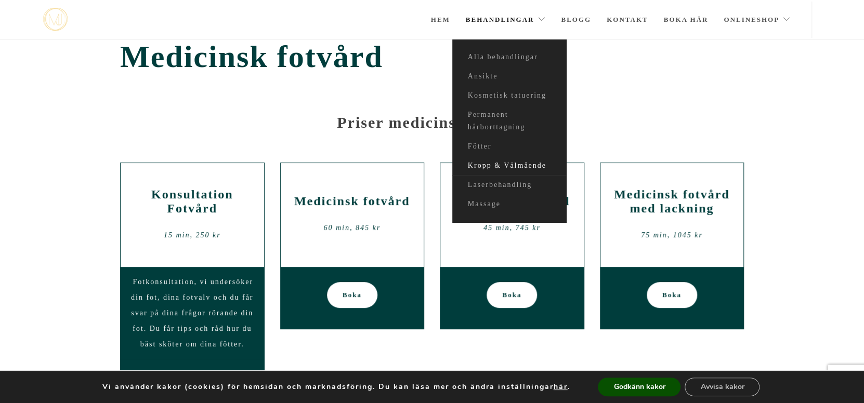
scroll to position [14, 0]
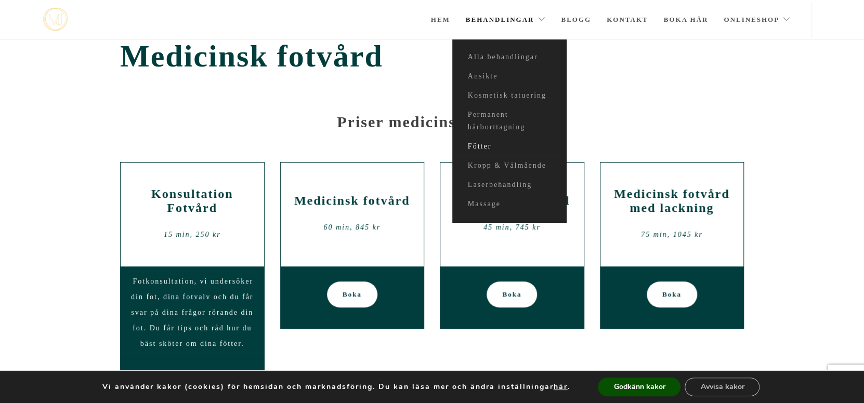
click at [484, 148] on link "Fötter" at bounding box center [509, 146] width 114 height 19
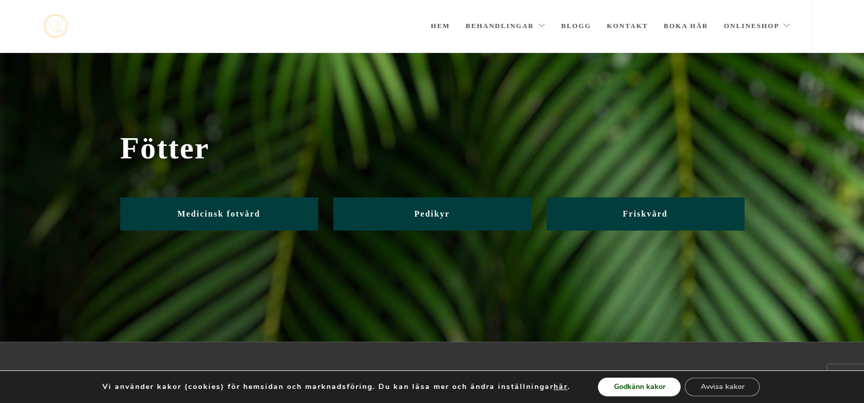
click at [610, 393] on button "Godkänn kakor" at bounding box center [639, 387] width 83 height 19
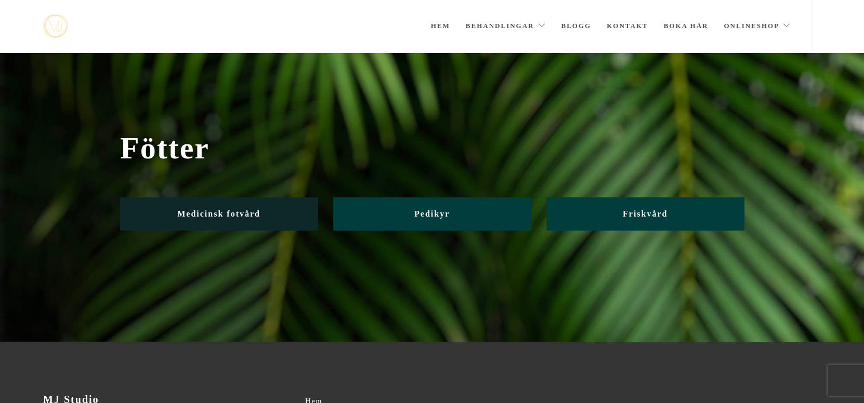
click at [243, 218] on link "Medicinsk fotvård" at bounding box center [219, 214] width 198 height 33
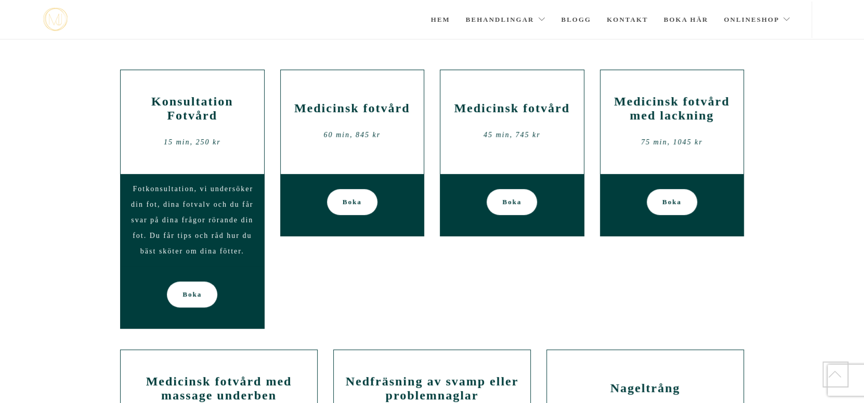
scroll to position [356, 0]
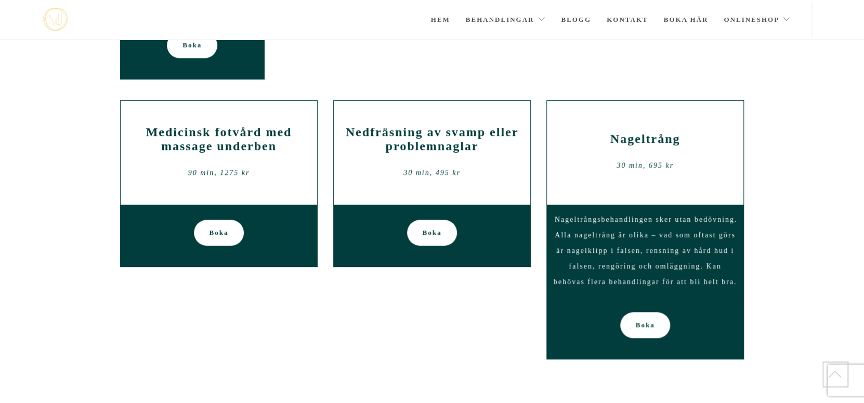
click at [433, 183] on div "Nedfräsning av svamp eller problemnaglar 30 min, 495 kr" at bounding box center [432, 153] width 181 height 62
click at [432, 229] on span "Boka" at bounding box center [432, 233] width 19 height 26
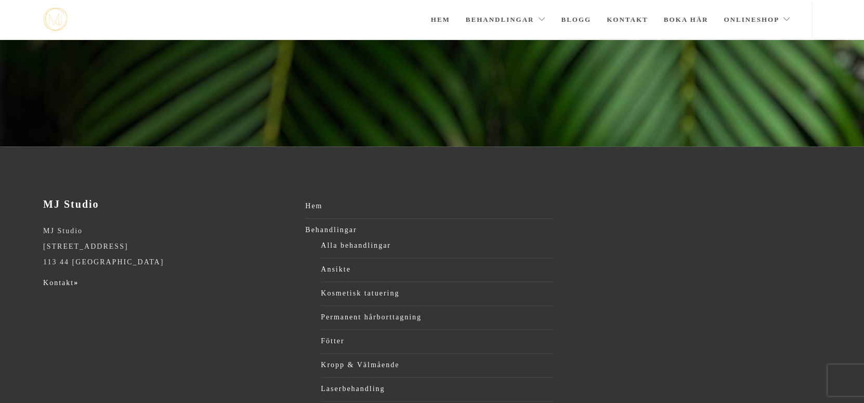
scroll to position [146, 0]
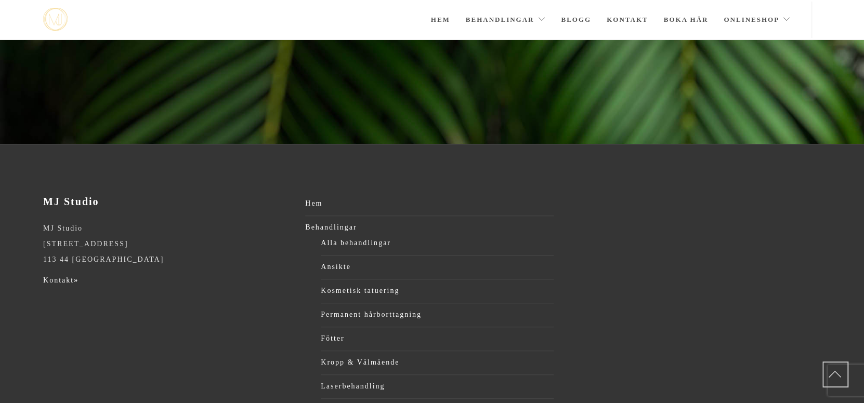
drag, startPoint x: 115, startPoint y: 245, endPoint x: 37, endPoint y: 248, distance: 78.0
click at [37, 248] on div "MJ Studio MJ Studio [STREET_ADDRESS] Kontakt »" at bounding box center [167, 242] width 264 height 93
click at [111, 227] on p "MJ Studio [STREET_ADDRESS]" at bounding box center [167, 244] width 249 height 47
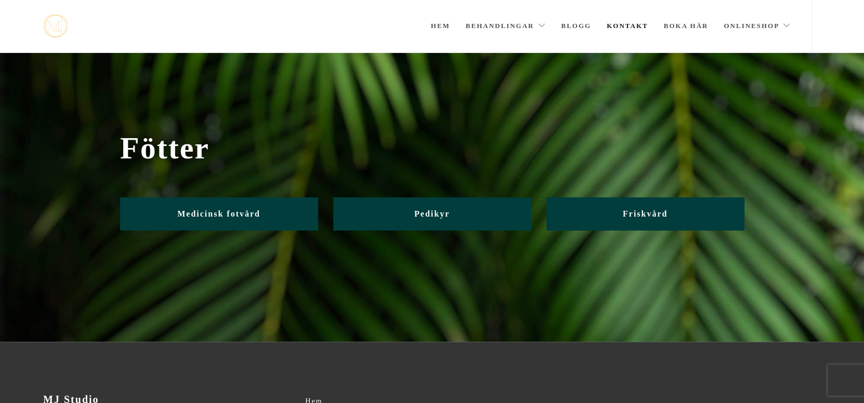
click at [634, 26] on link "Kontakt" at bounding box center [628, 26] width 42 height 52
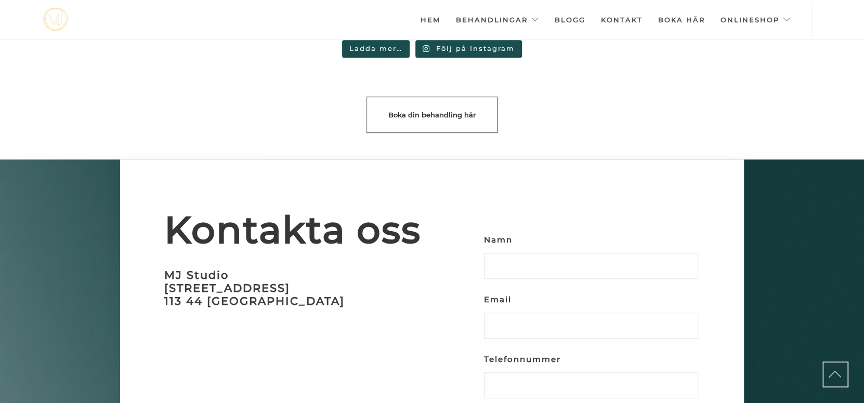
scroll to position [3014, 0]
click at [285, 268] on h3 "MJ Studio [STREET_ADDRESS]" at bounding box center [298, 287] width 268 height 39
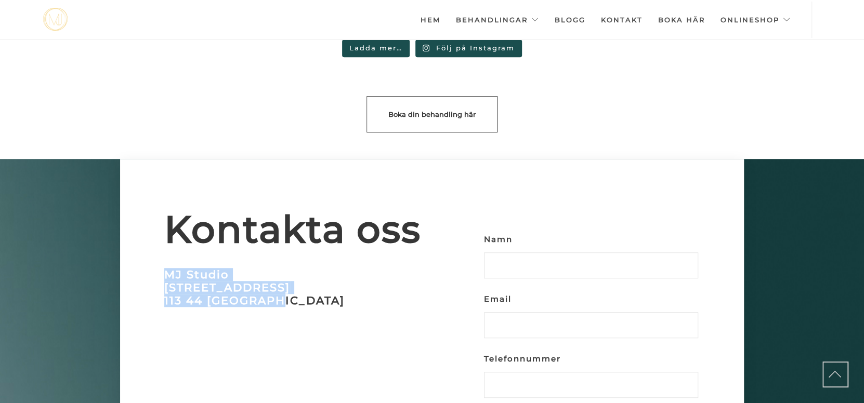
drag, startPoint x: 283, startPoint y: 278, endPoint x: 152, endPoint y: 254, distance: 132.7
click at [152, 254] on div "Kontakta oss MJ Studio Upplandsgatan 74 113 44 Stockholm" at bounding box center [272, 264] width 320 height 211
copy h3 "MJ Studio Upplandsgatan 74 113 44 Stockholm"
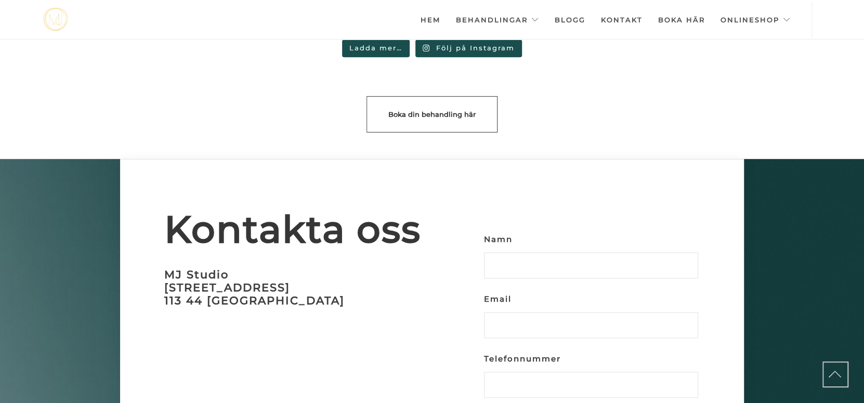
click at [273, 182] on div "Kontakta oss MJ Studio Upplandsgatan 74 113 44 Stockholm" at bounding box center [272, 264] width 320 height 211
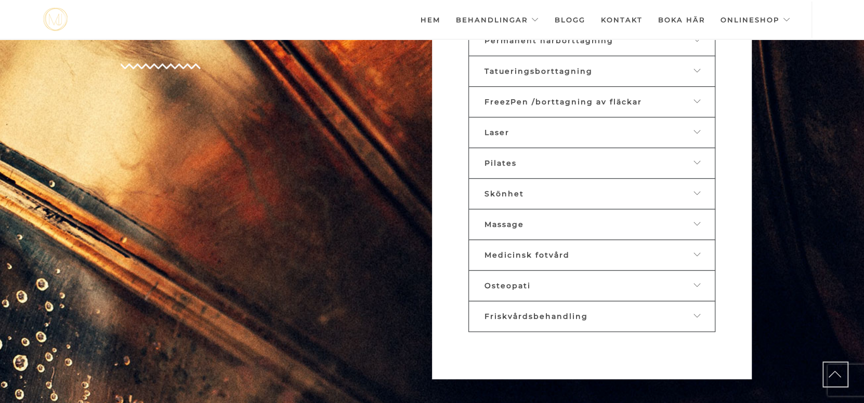
scroll to position [599, 0]
click at [558, 251] on span "Medicinsk fotvård" at bounding box center [527, 255] width 85 height 9
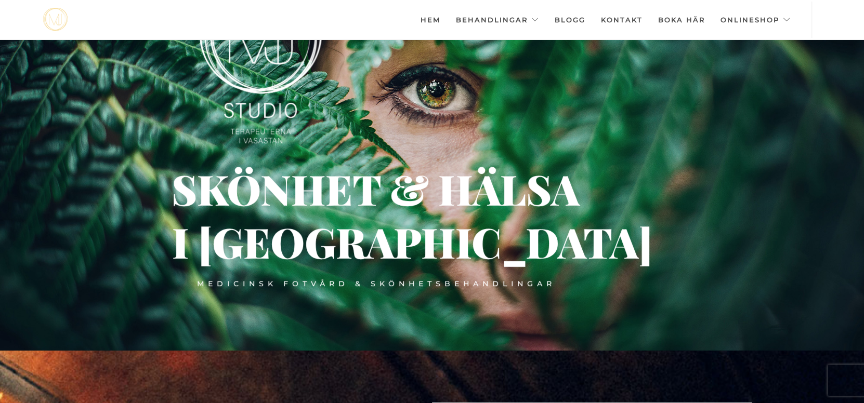
scroll to position [0, 0]
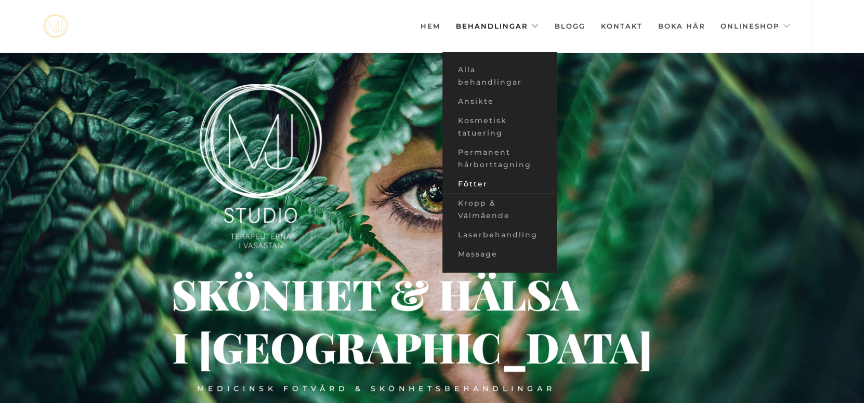
click at [482, 179] on link "Fötter" at bounding box center [499, 184] width 114 height 19
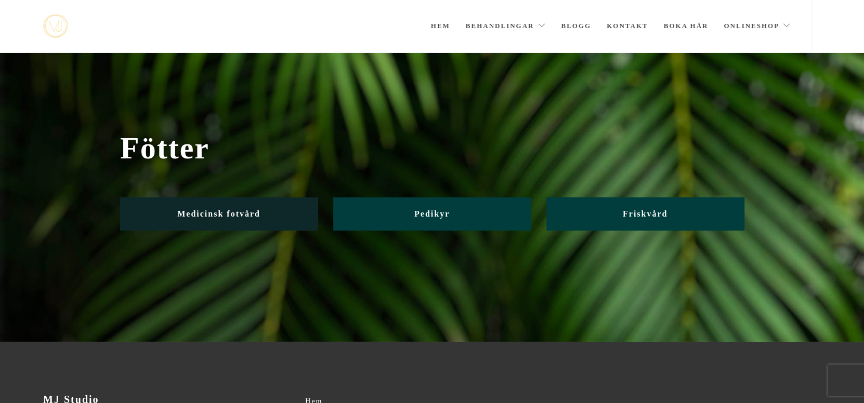
click at [259, 223] on link "Medicinsk fotvård" at bounding box center [219, 214] width 198 height 33
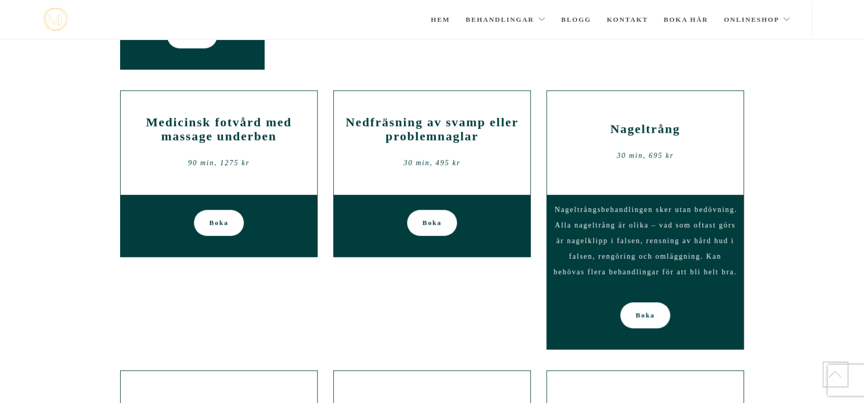
scroll to position [364, 0]
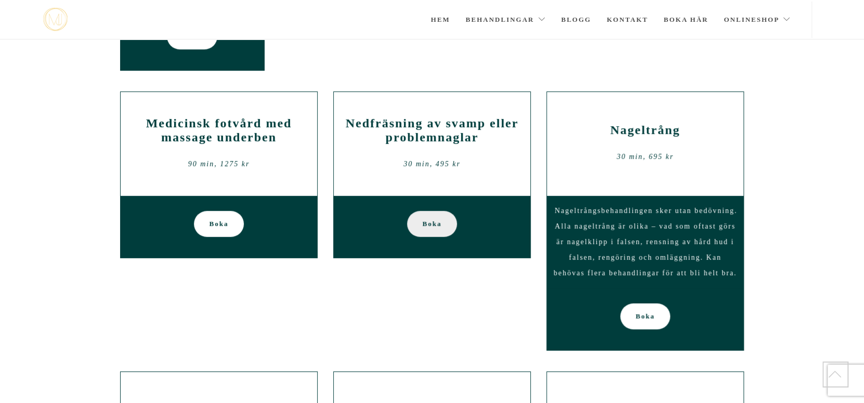
click at [430, 225] on span "Boka" at bounding box center [432, 224] width 19 height 26
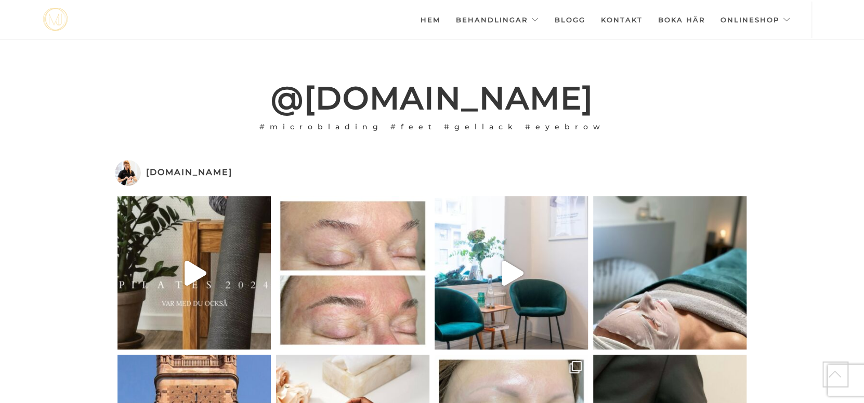
scroll to position [2723, 0]
